Goal: Transaction & Acquisition: Purchase product/service

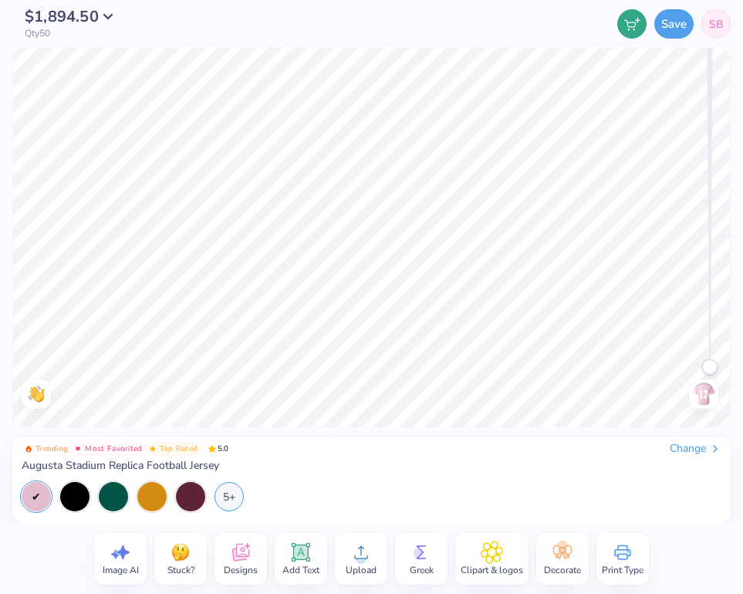
click at [273, 475] on div "Trending Most Favorited Top Rated 5.0 Change [GEOGRAPHIC_DATA] Replica Football…" at bounding box center [372, 475] width 700 height 69
click at [685, 447] on div "Change" at bounding box center [696, 448] width 52 height 14
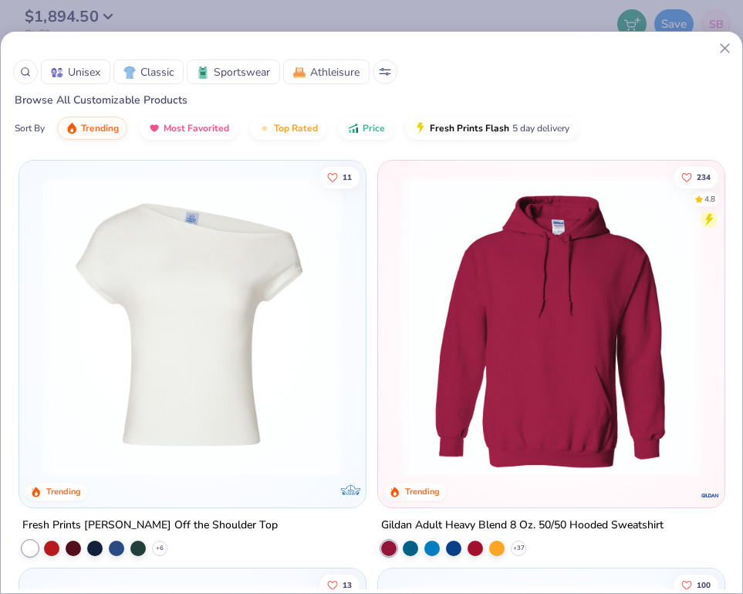
click at [732, 49] on icon at bounding box center [725, 48] width 16 height 16
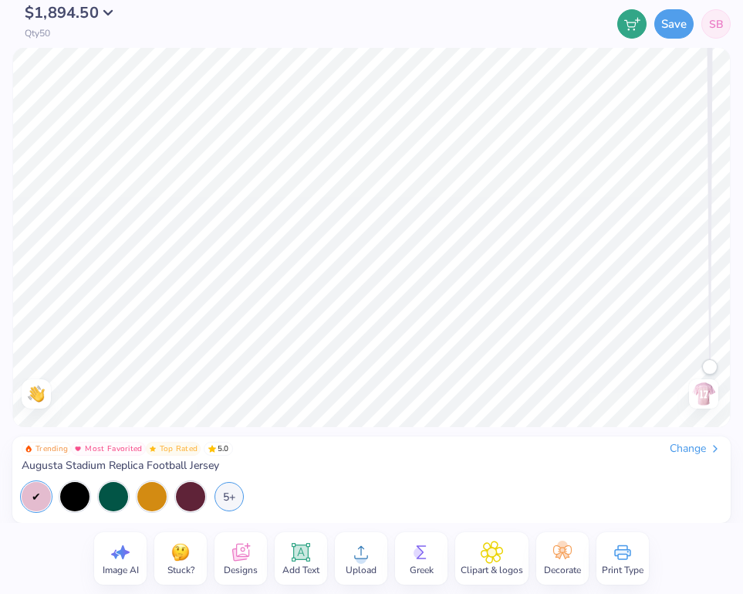
click at [104, 19] on button "$1,894.50" at bounding box center [73, 12] width 97 height 15
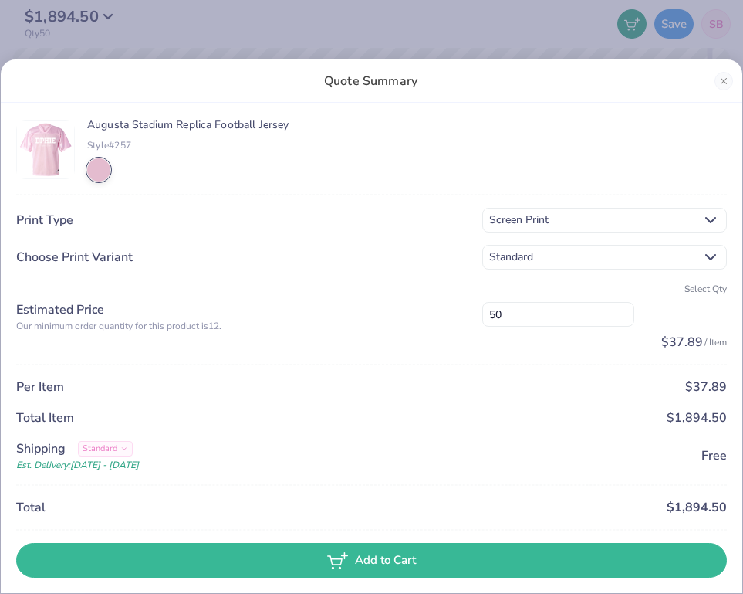
click at [154, 170] on div "Augusta Stadium Replica Football Jersey Style# 257" at bounding box center [187, 149] width 201 height 63
click at [724, 83] on button "Close" at bounding box center [724, 81] width 19 height 19
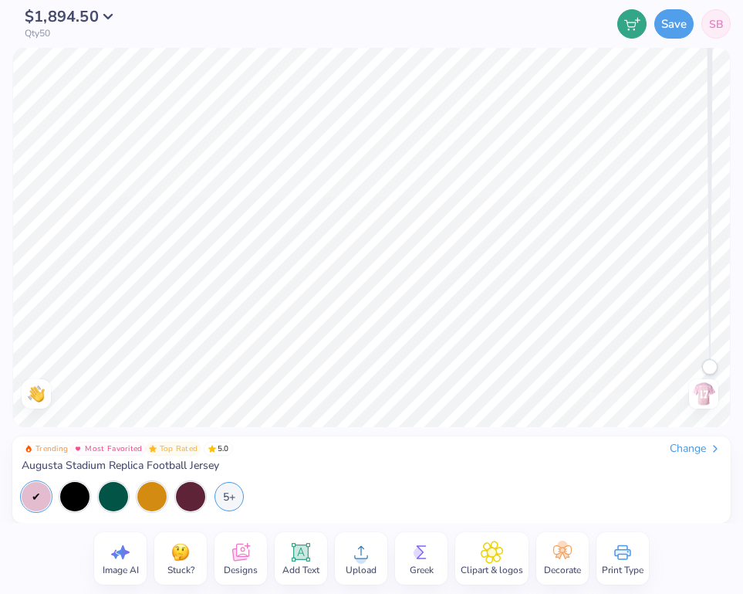
click at [708, 394] on img at bounding box center [704, 393] width 25 height 25
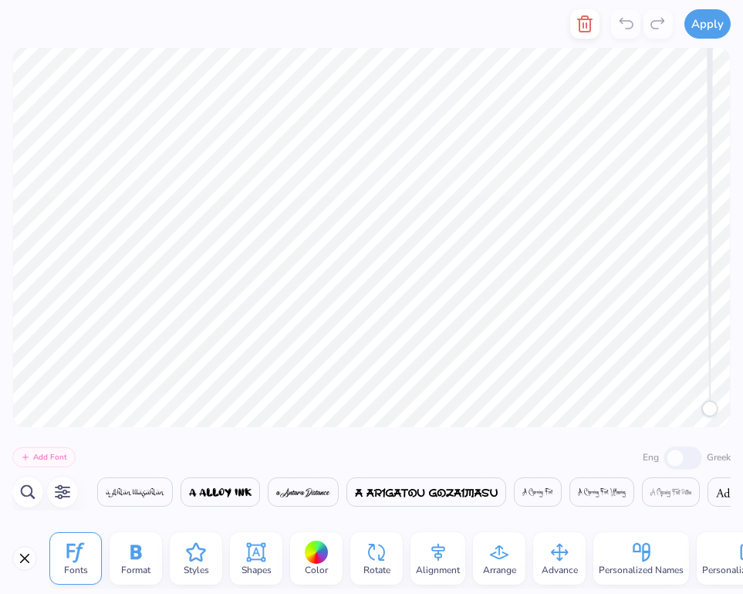
scroll to position [0, 6946]
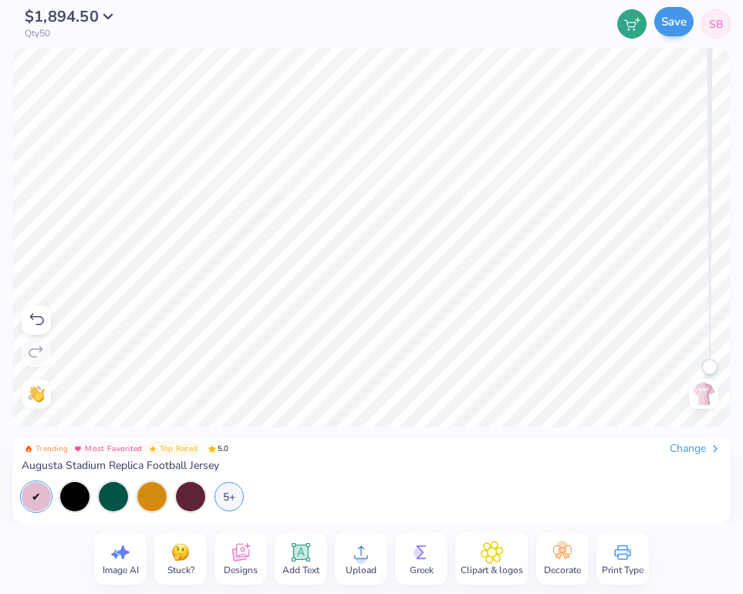
click at [665, 29] on button "Save" at bounding box center [673, 21] width 39 height 29
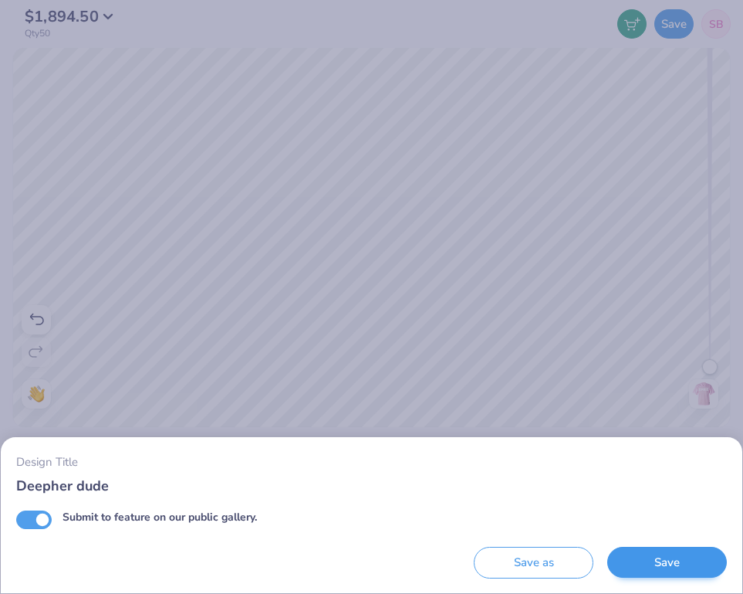
click at [664, 556] on button "Save" at bounding box center [667, 562] width 120 height 32
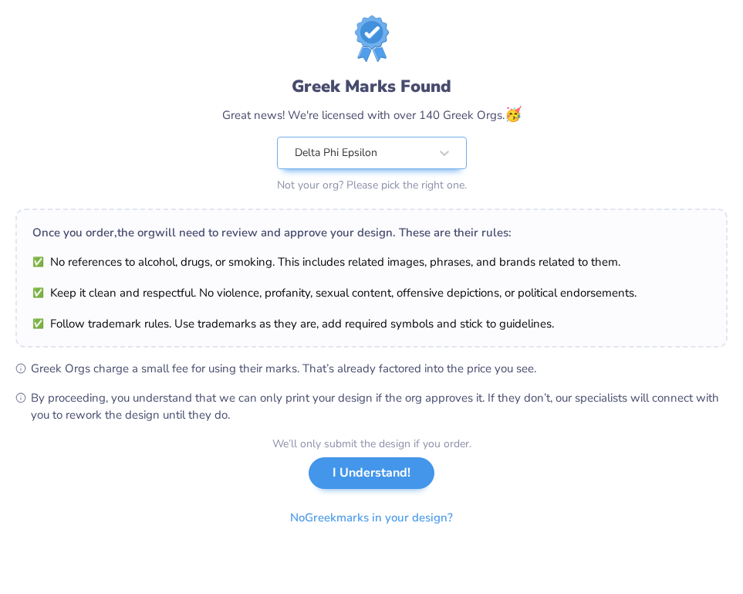
click at [388, 479] on button "I Understand!" at bounding box center [372, 473] width 126 height 32
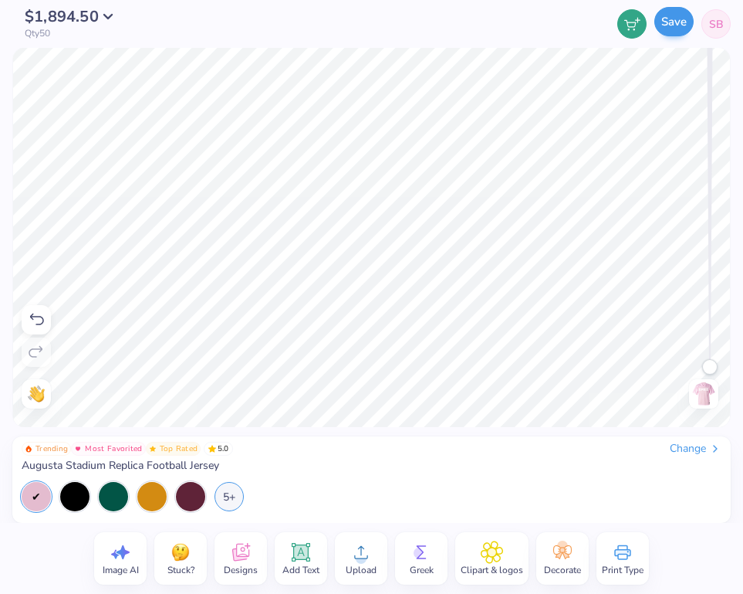
click at [672, 27] on button "Save" at bounding box center [673, 21] width 39 height 29
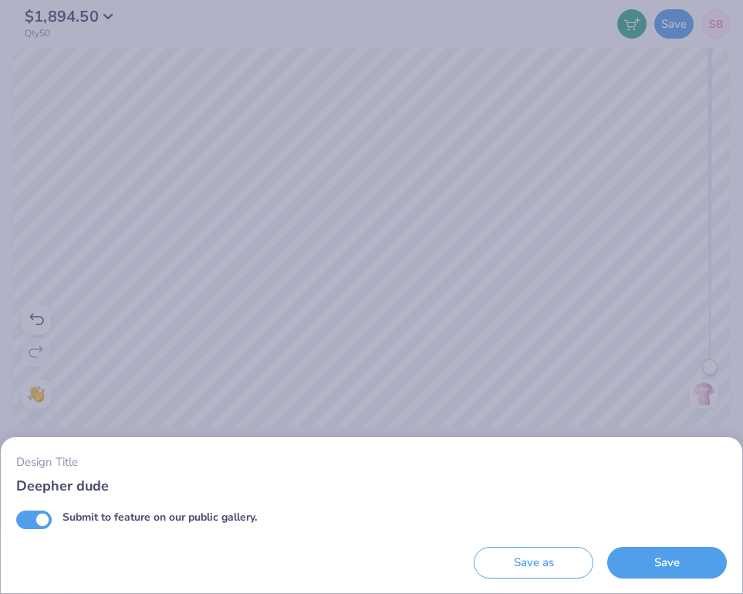
click at [613, 358] on div "Design Title Deepher dude Submit to feature on our public gallery. Save as Save" at bounding box center [371, 297] width 743 height 594
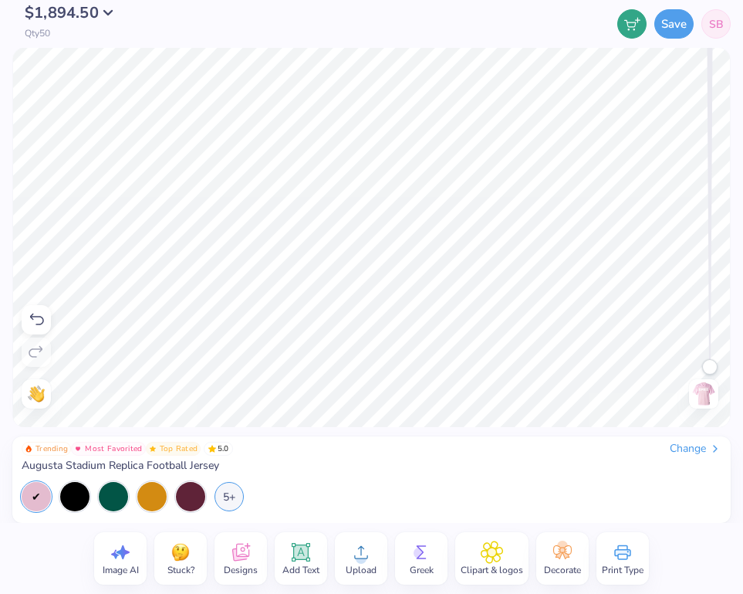
click at [93, 14] on span "$1,894.50" at bounding box center [62, 12] width 74 height 21
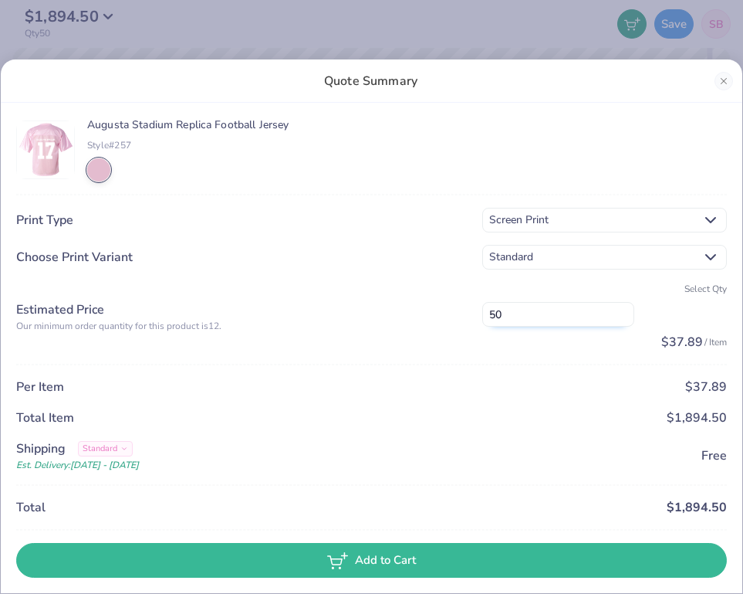
click at [539, 318] on input "50" at bounding box center [558, 314] width 152 height 25
type input "5"
type input "4"
type input "3"
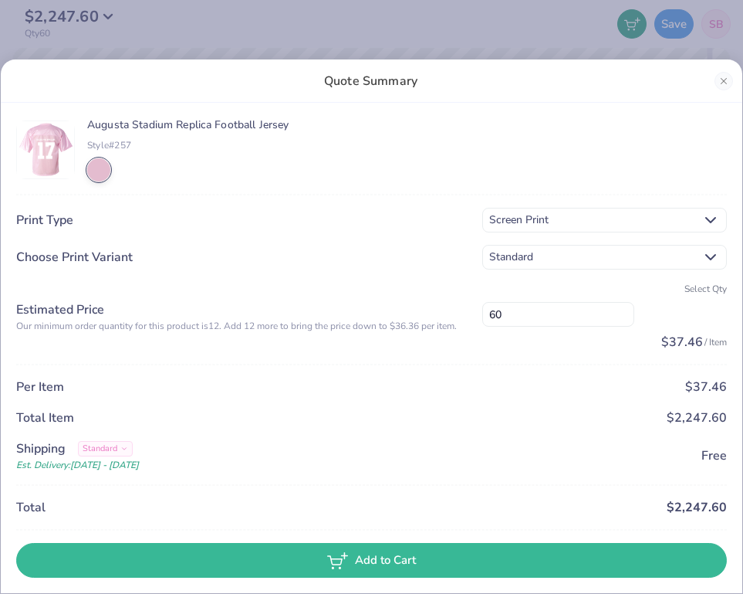
type input "6"
type input "1"
type input "120"
click at [276, 2] on div "Quote Summary [GEOGRAPHIC_DATA] Replica Football Jersey Style# 257 Print Type S…" at bounding box center [371, 297] width 743 height 594
